Goal: Transaction & Acquisition: Purchase product/service

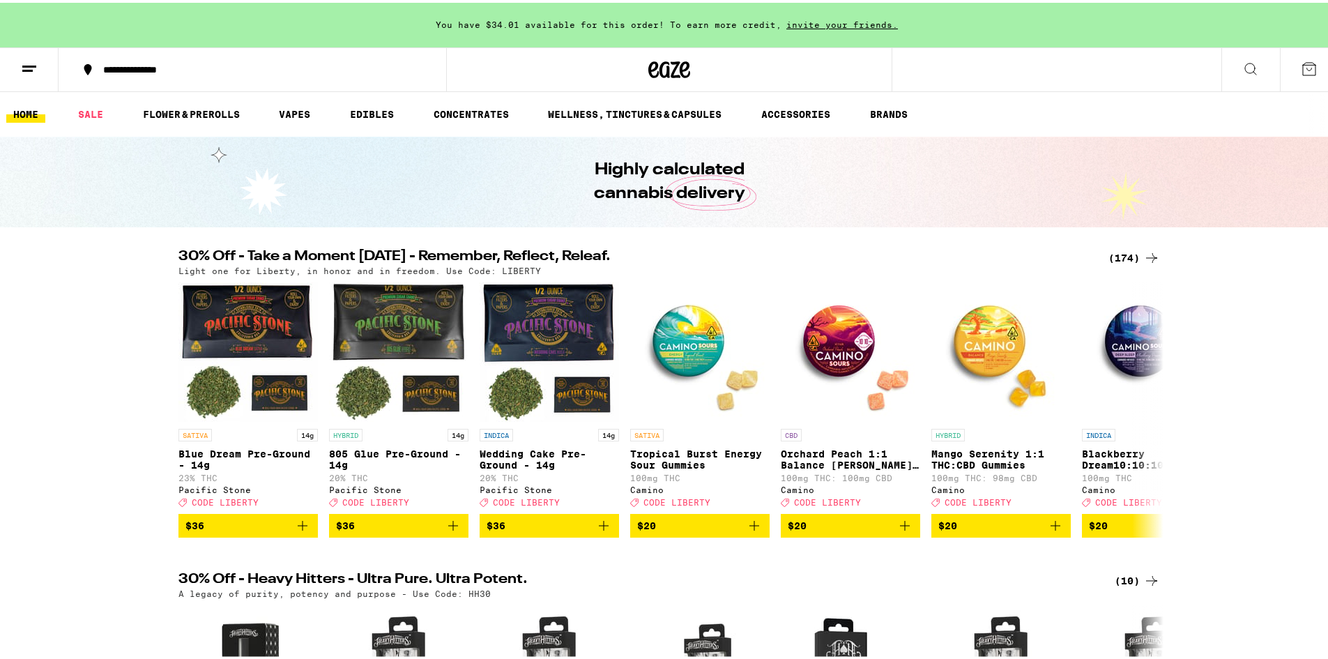
click at [1117, 254] on div "(174)" at bounding box center [1134, 255] width 52 height 17
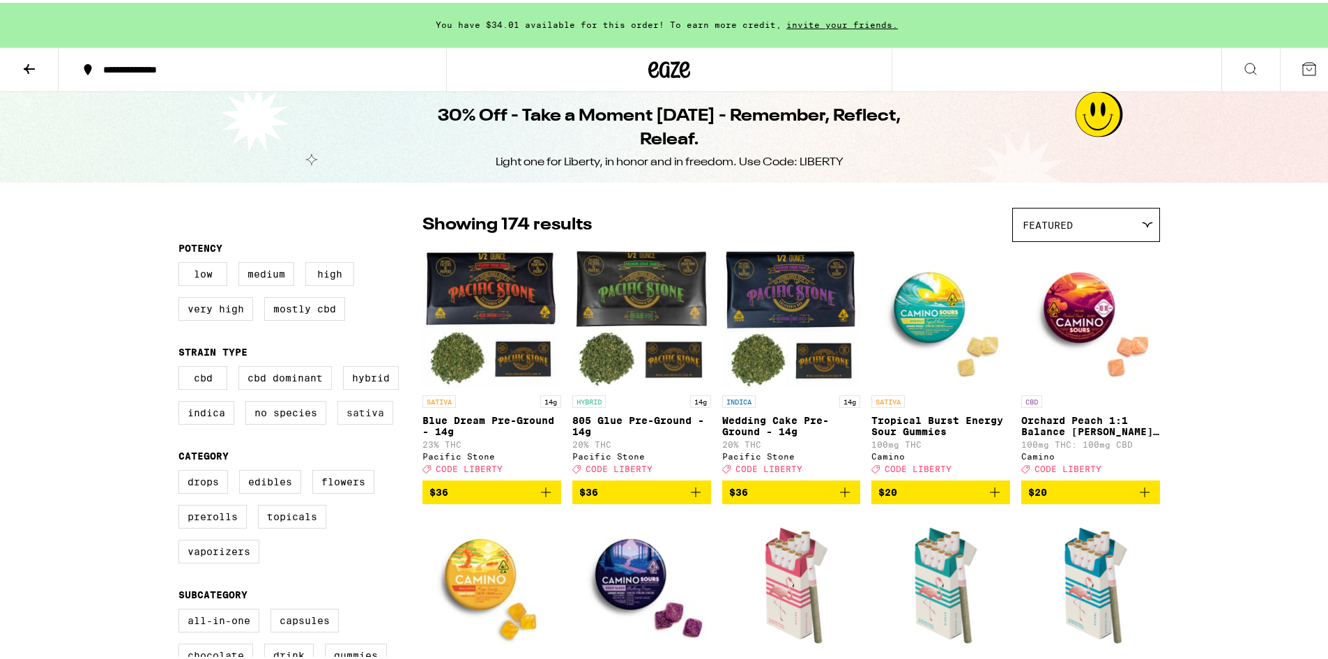
click at [365, 422] on label "Sativa" at bounding box center [365, 410] width 56 height 24
click at [182, 366] on input "Sativa" at bounding box center [181, 365] width 1 height 1
checkbox input "true"
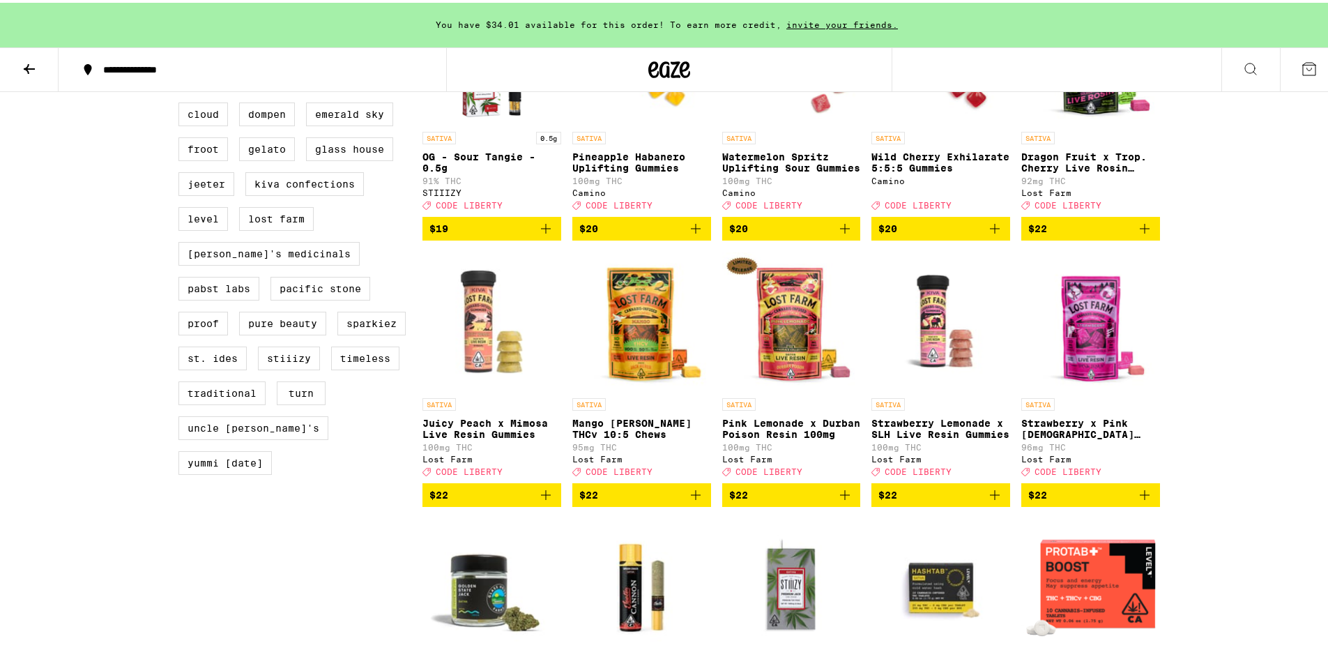
scroll to position [645, 0]
